Goal: Communication & Community: Answer question/provide support

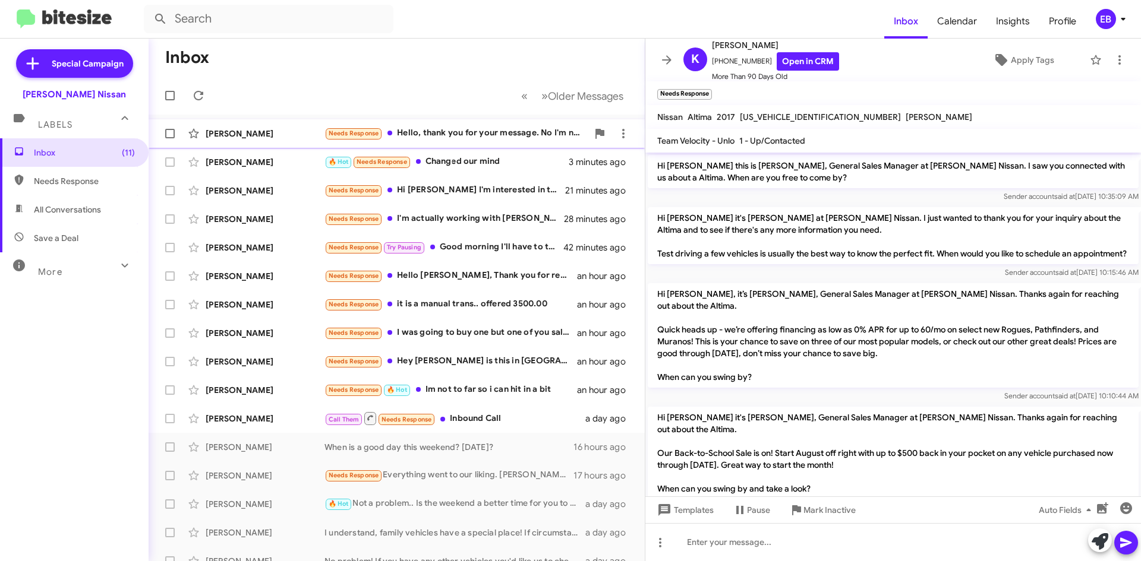
click at [501, 130] on div "Needs Response Hello, thank you for your message. No I'm no longer interested i…" at bounding box center [455, 134] width 263 height 14
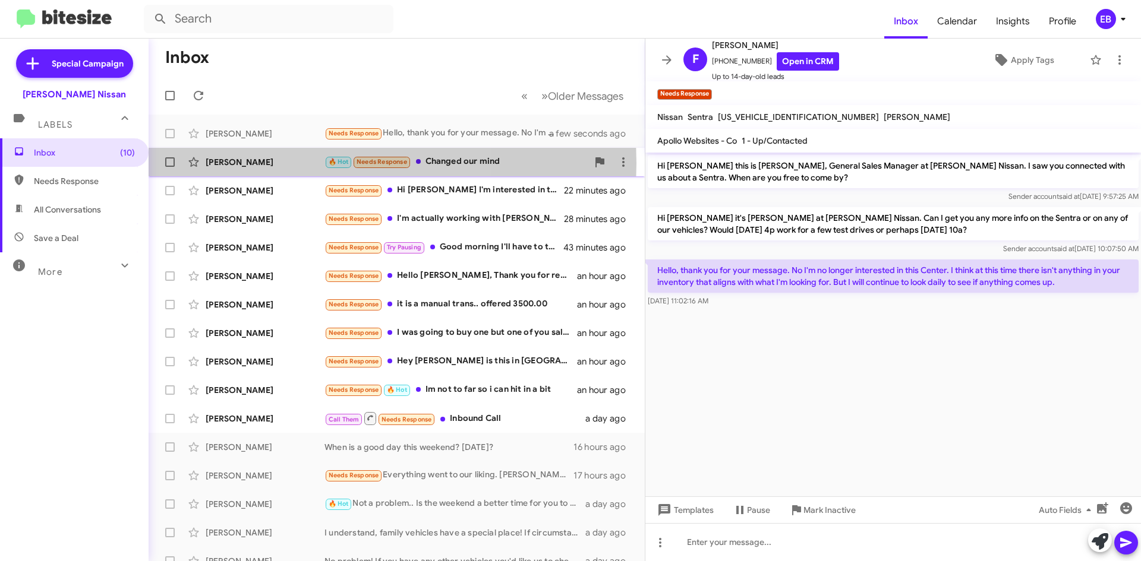
click at [261, 163] on div "[PERSON_NAME]" at bounding box center [265, 162] width 119 height 12
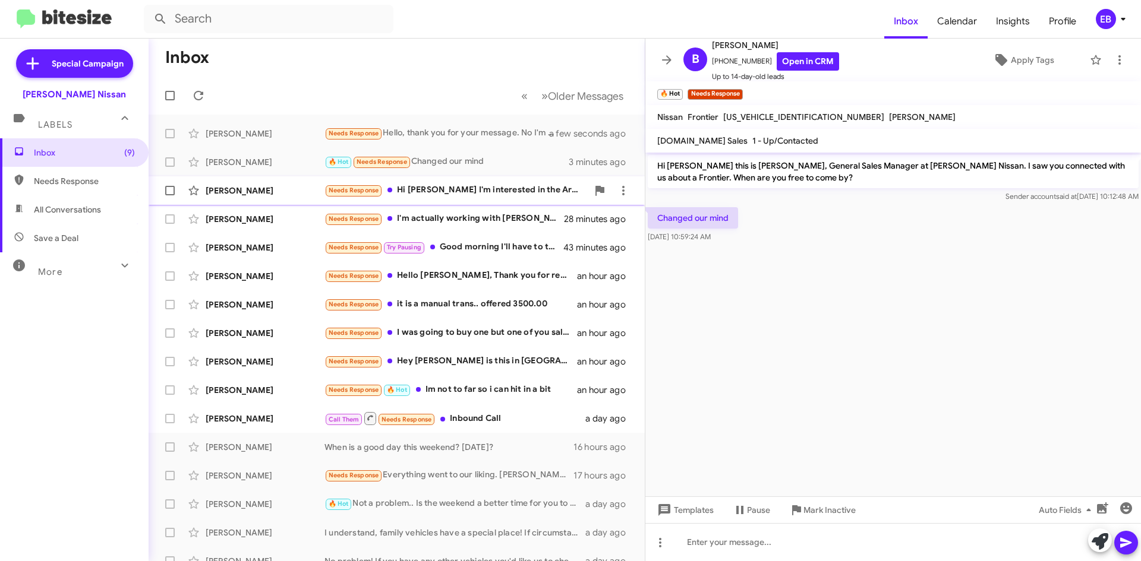
click at [237, 193] on div "[PERSON_NAME]" at bounding box center [265, 191] width 119 height 12
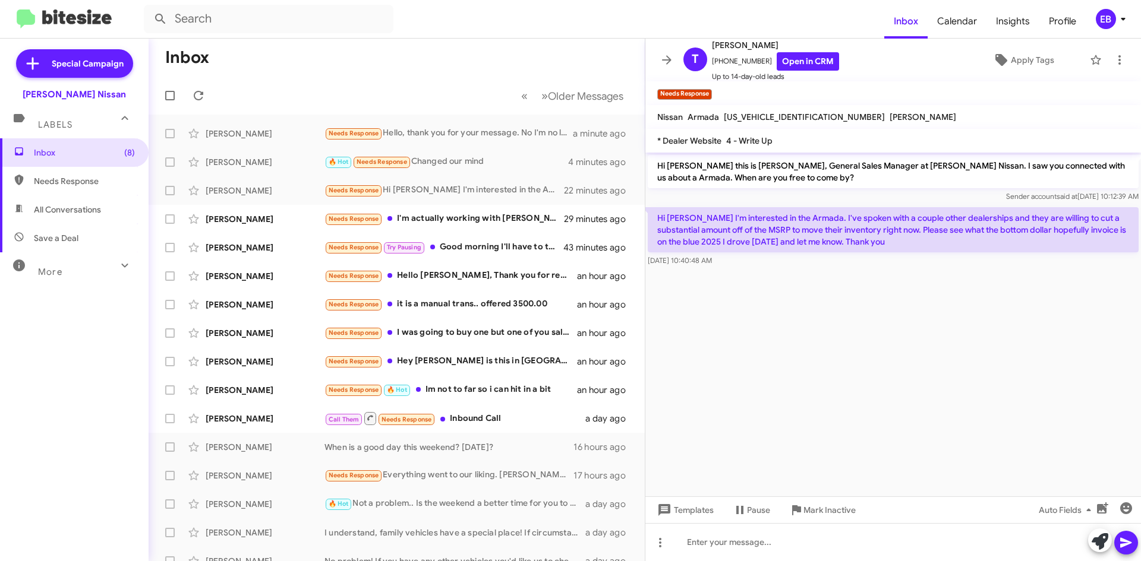
click at [786, 296] on cdk-virtual-scroll-viewport "Hi [PERSON_NAME] this is [PERSON_NAME], General Sales Manager at [PERSON_NAME] …" at bounding box center [893, 325] width 496 height 344
click at [686, 24] on form at bounding box center [514, 19] width 740 height 29
